Goal: Task Accomplishment & Management: Use online tool/utility

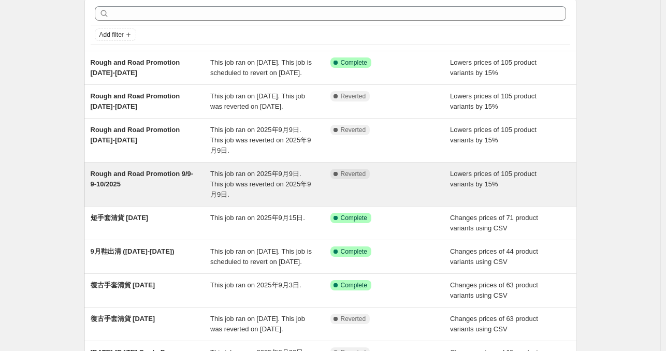
scroll to position [41, 0]
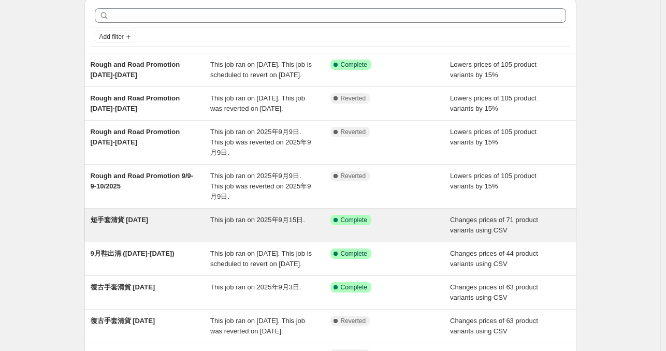
click at [127, 220] on span "短手套清貨 [DATE]" at bounding box center [120, 220] width 58 height 8
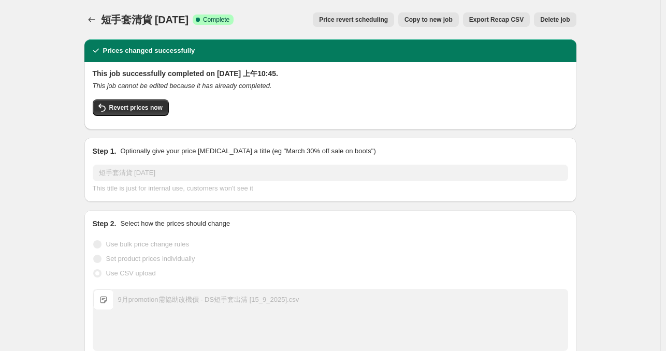
click at [444, 18] on span "Copy to new job" at bounding box center [428, 20] width 48 height 8
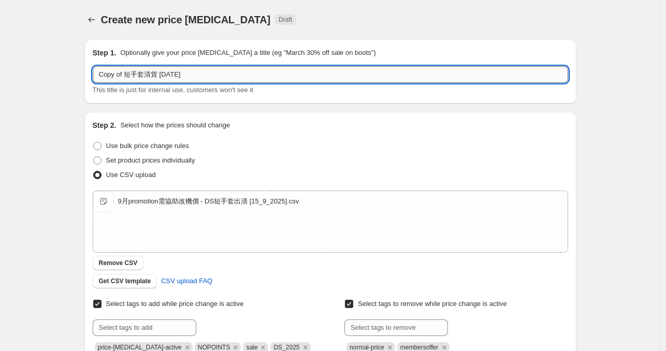
click at [124, 74] on input "Copy of 短手套清貨 [DATE]" at bounding box center [330, 74] width 475 height 17
click at [126, 75] on input "Copy of 短手套清貨 [DATE]" at bounding box center [330, 74] width 475 height 17
type input "長手套清貨 [DATE]"
click at [61, 124] on div "Create new price [MEDICAL_DATA]. This page is ready Create new price [MEDICAL_D…" at bounding box center [330, 275] width 660 height 550
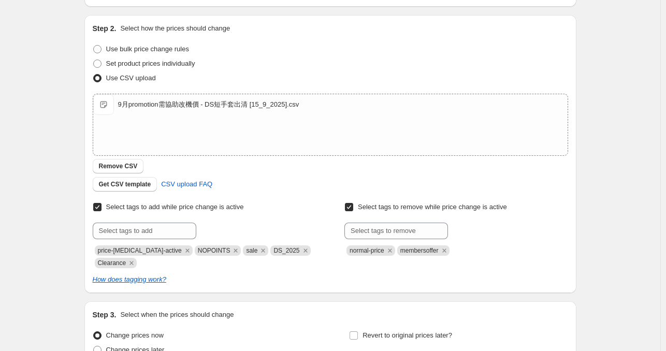
scroll to position [108, 0]
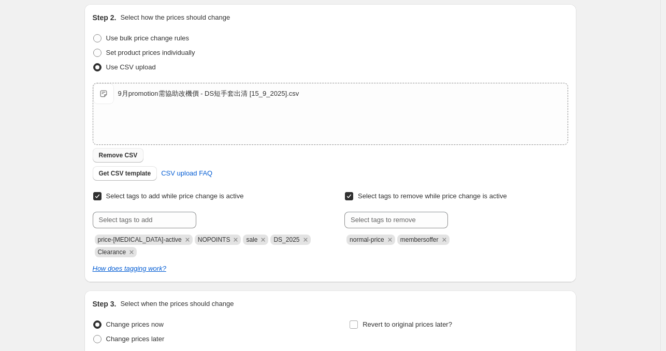
click at [127, 156] on span "Remove CSV" at bounding box center [118, 155] width 39 height 8
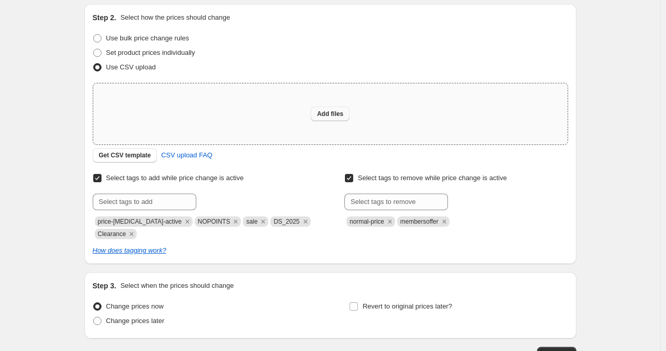
click at [340, 111] on span "Add files" at bounding box center [330, 114] width 26 height 8
type input "C:\fakepath\9月零售活動整圖清單 - 長手套出清（29_9_2025）.csv"
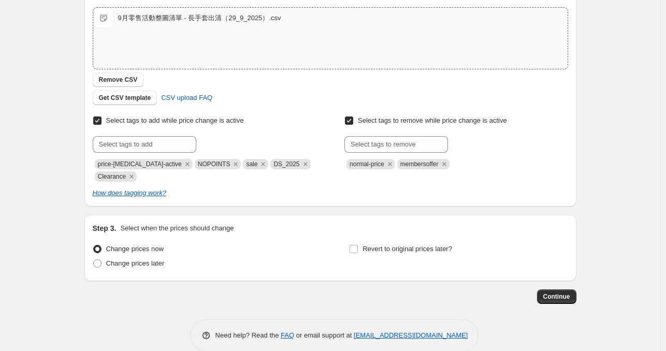
scroll to position [199, 0]
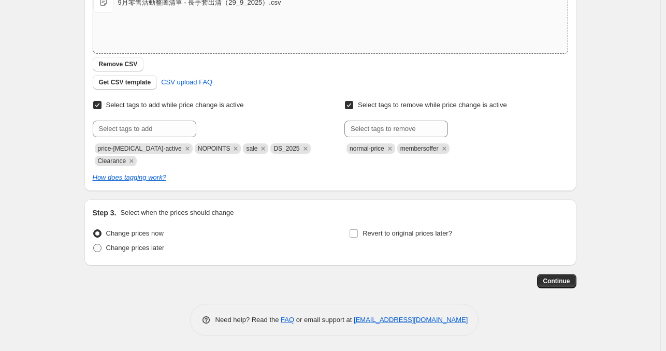
click at [104, 248] on label "Change prices later" at bounding box center [129, 248] width 72 height 14
click at [94, 244] on input "Change prices later" at bounding box center [93, 244] width 1 height 1
radio input "true"
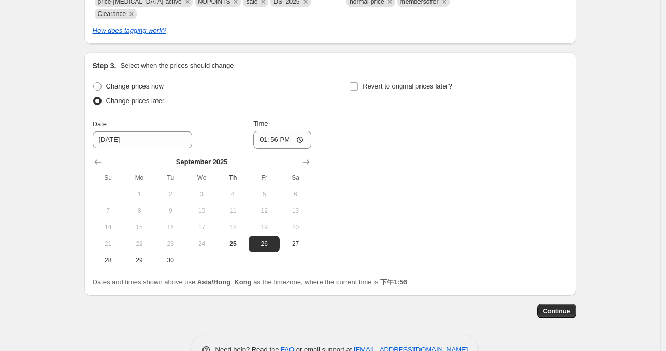
scroll to position [329, 0]
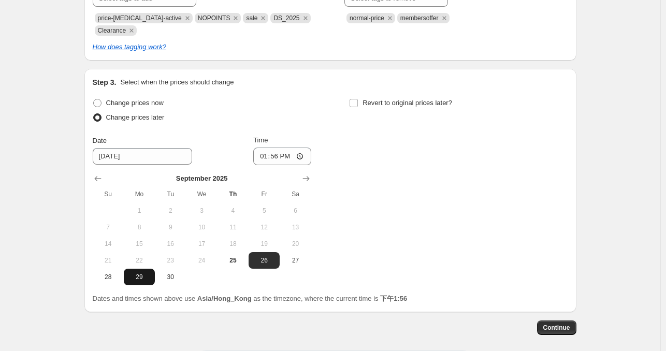
click at [143, 275] on span "29" at bounding box center [139, 277] width 23 height 8
type input "[DATE]"
click at [642, 126] on div "Create new price [MEDICAL_DATA]. This page is ready Create new price [MEDICAL_D…" at bounding box center [330, 34] width 660 height 727
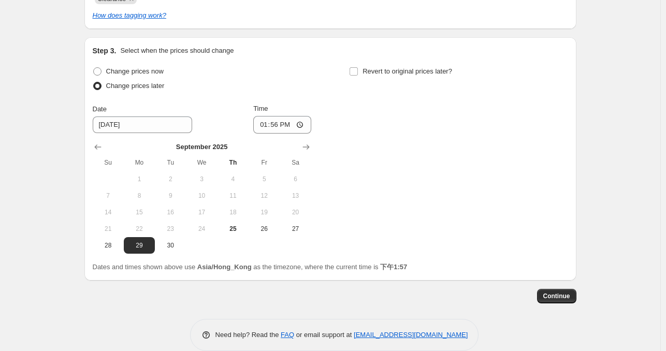
scroll to position [376, 0]
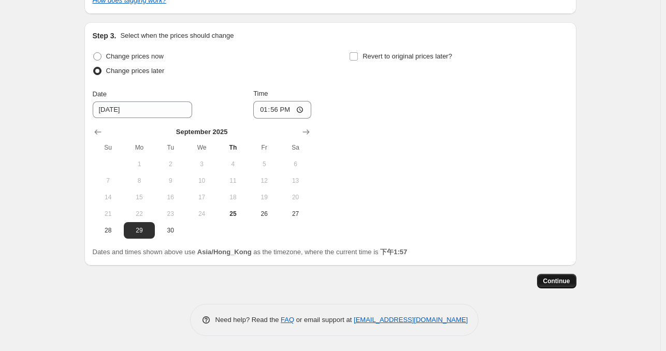
click at [553, 279] on span "Continue" at bounding box center [556, 281] width 27 height 8
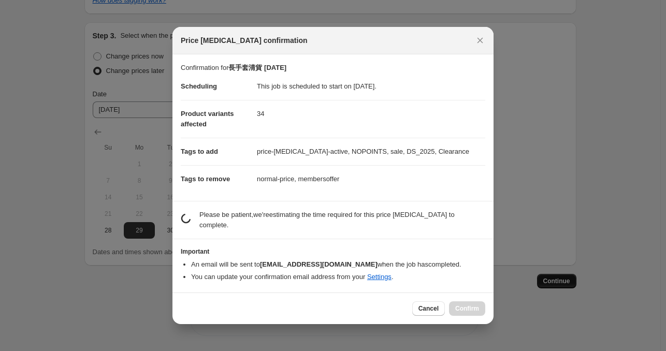
scroll to position [0, 0]
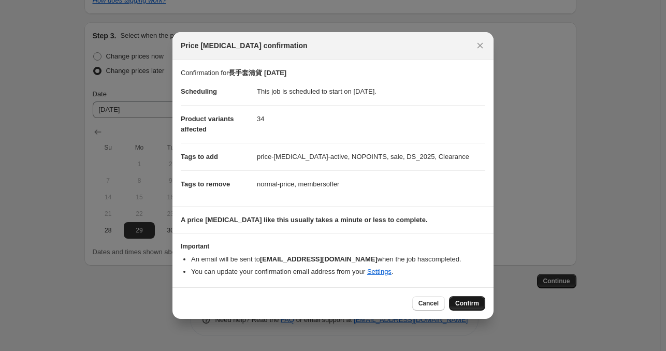
click at [470, 303] on span "Confirm" at bounding box center [467, 303] width 24 height 8
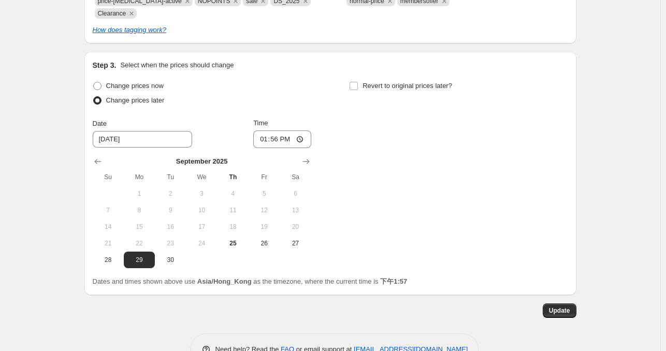
scroll to position [439, 0]
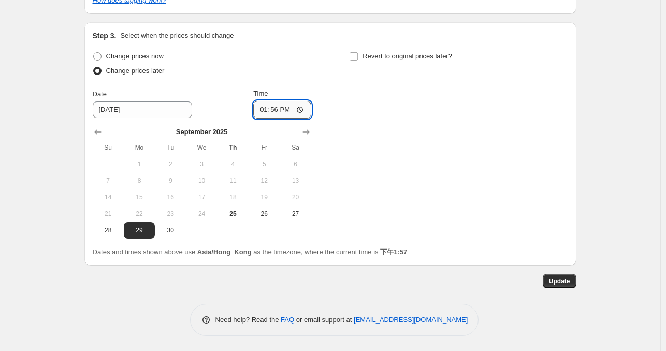
click at [288, 113] on input "13:56" at bounding box center [282, 110] width 58 height 18
click at [280, 110] on input "13:56" at bounding box center [282, 110] width 58 height 18
type input "10:45"
click at [555, 280] on span "Update" at bounding box center [559, 281] width 21 height 8
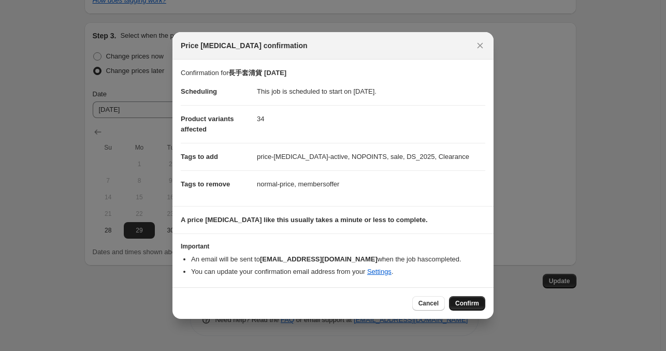
click at [473, 304] on span "Confirm" at bounding box center [467, 303] width 24 height 8
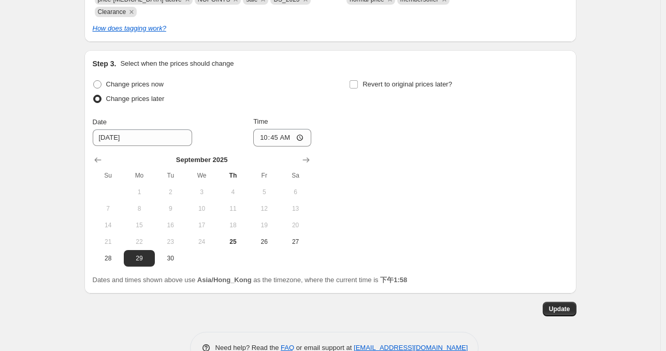
scroll to position [439, 0]
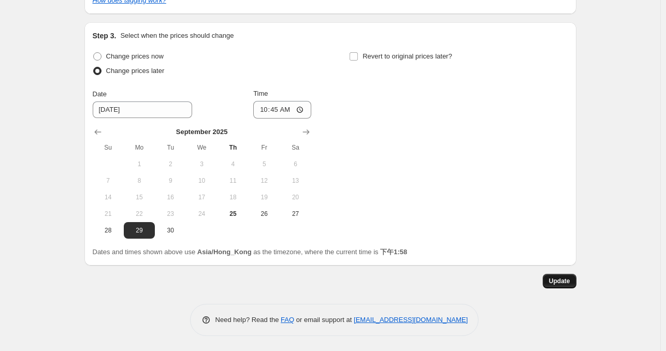
click at [560, 279] on span "Update" at bounding box center [559, 281] width 21 height 8
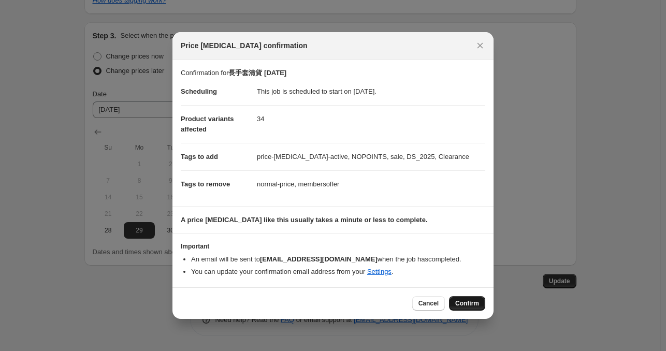
click at [468, 306] on span "Confirm" at bounding box center [467, 303] width 24 height 8
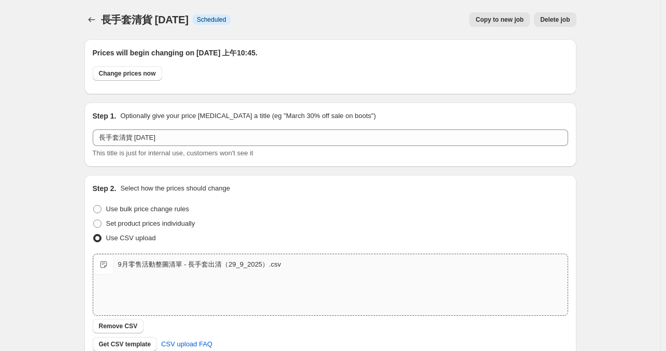
scroll to position [439, 0]
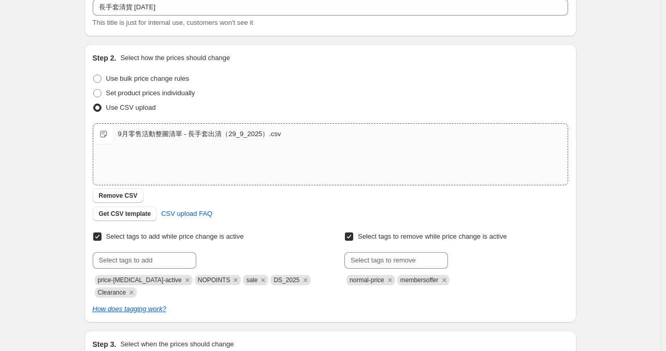
scroll to position [0, 0]
